Goal: Book appointment/travel/reservation

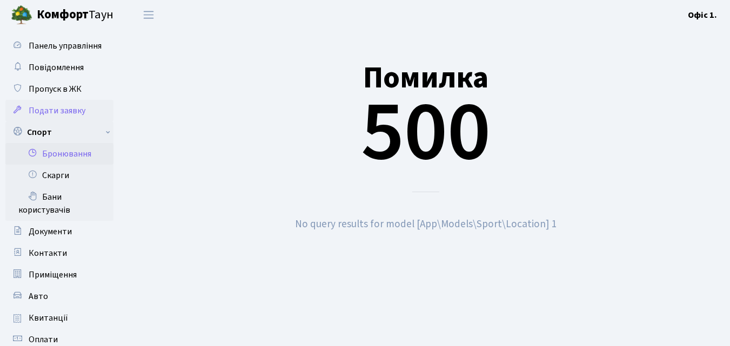
click at [47, 112] on span "Подати заявку" at bounding box center [57, 111] width 57 height 12
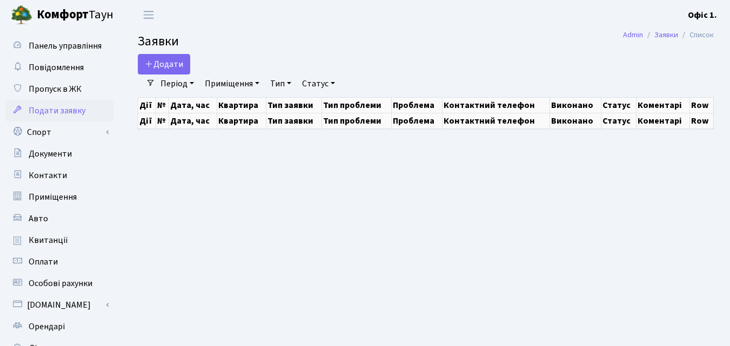
select select "25"
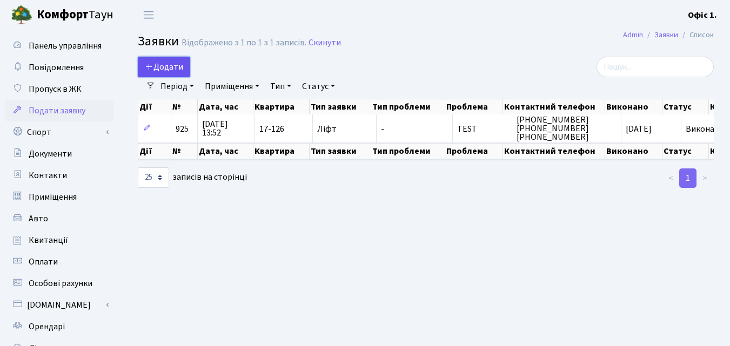
click at [160, 62] on span "Додати" at bounding box center [164, 67] width 38 height 12
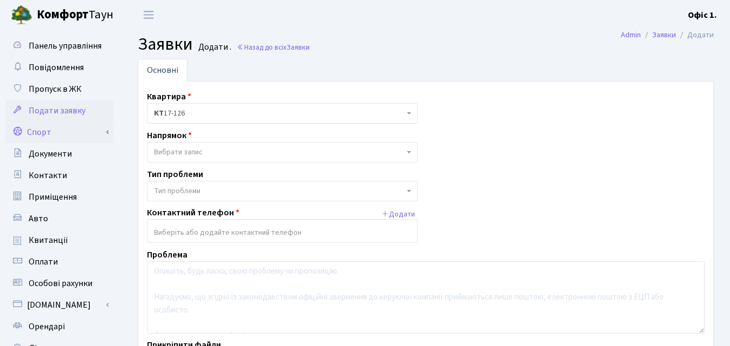
click at [43, 133] on link "Спорт" at bounding box center [59, 132] width 108 height 22
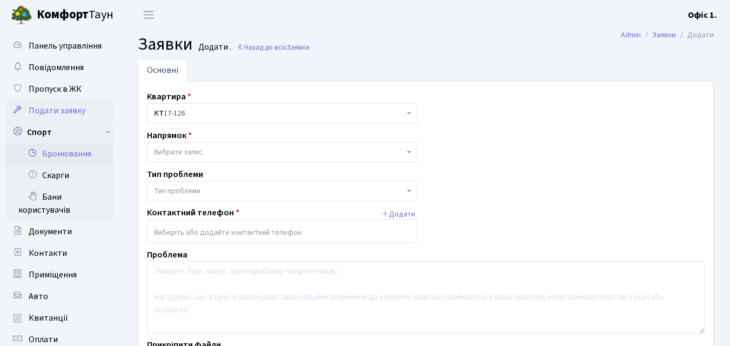
click at [48, 151] on link "Бронювання" at bounding box center [59, 154] width 108 height 22
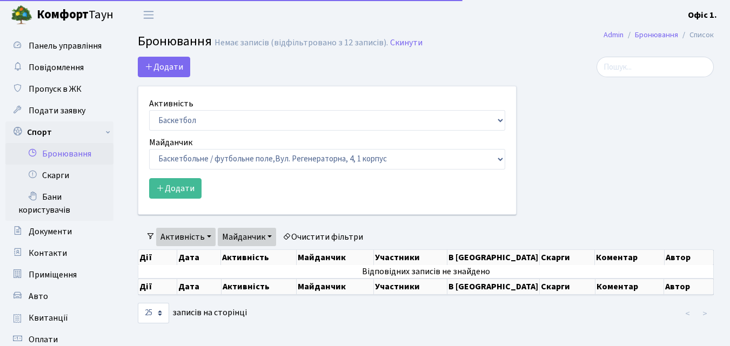
select select "25"
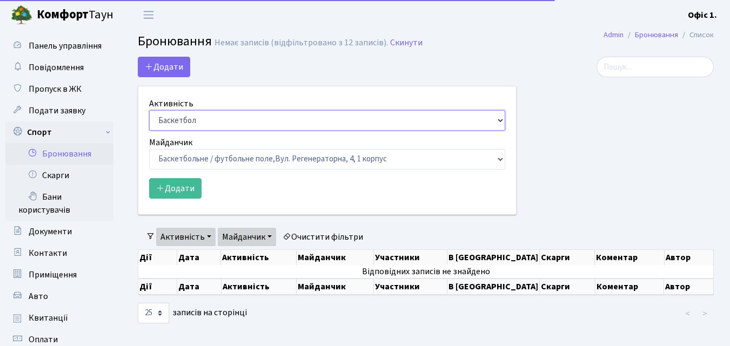
click at [498, 118] on select "Баскетбол Волейбол Йога Катання на роликах Настільний теніс Теніс Футбол Фітнес" at bounding box center [327, 120] width 356 height 21
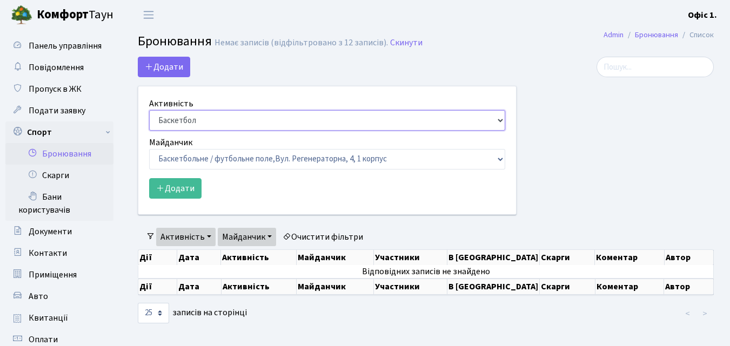
select select "1"
click at [149, 110] on select "Баскетбол Волейбол Йога Катання на роликах Настільний теніс Теніс Футбол Фітнес" at bounding box center [327, 120] width 356 height 21
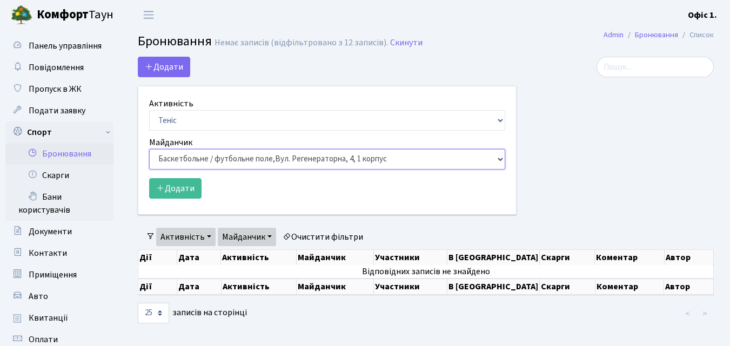
click at [501, 161] on select "Баскетбольне / футбольне поле, Вул. Регенераторна, 4, 1 корпус Баскетбольне пол…" at bounding box center [327, 159] width 356 height 21
click at [610, 148] on div at bounding box center [622, 142] width 197 height 171
